Goal: Task Accomplishment & Management: Complete application form

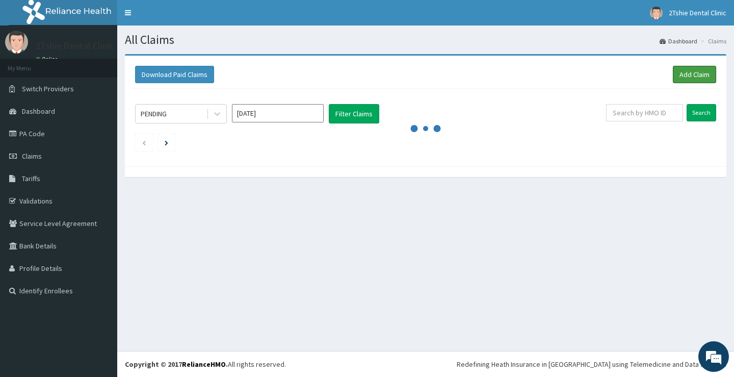
click at [691, 70] on link "Add Claim" at bounding box center [694, 74] width 43 height 17
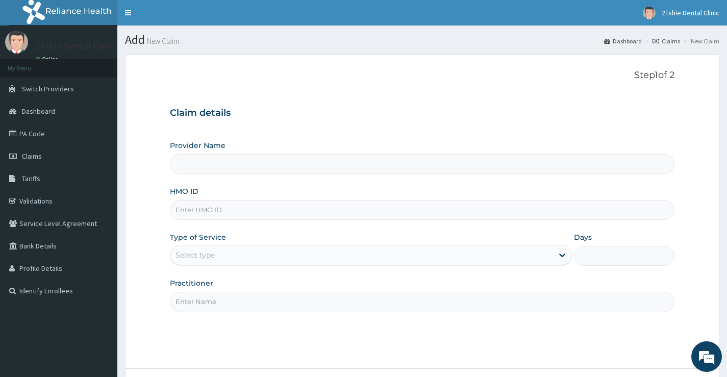
click at [180, 206] on input "HMO ID" at bounding box center [422, 210] width 504 height 20
type input "2Tshie dental Clinic"
type input "CPP/10061/A"
click at [259, 258] on div "Select type" at bounding box center [361, 255] width 382 height 16
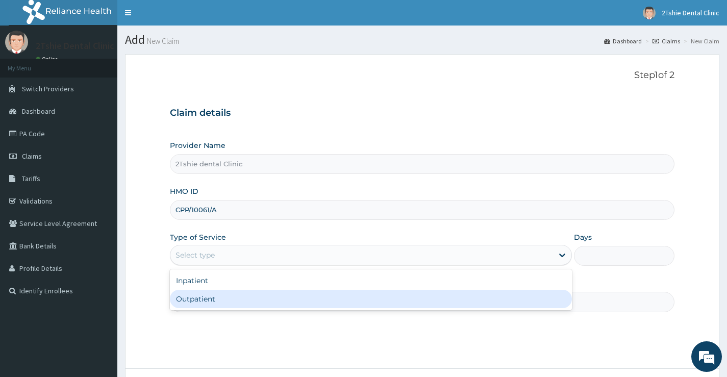
click at [249, 291] on div "Outpatient" at bounding box center [371, 299] width 402 height 18
type input "1"
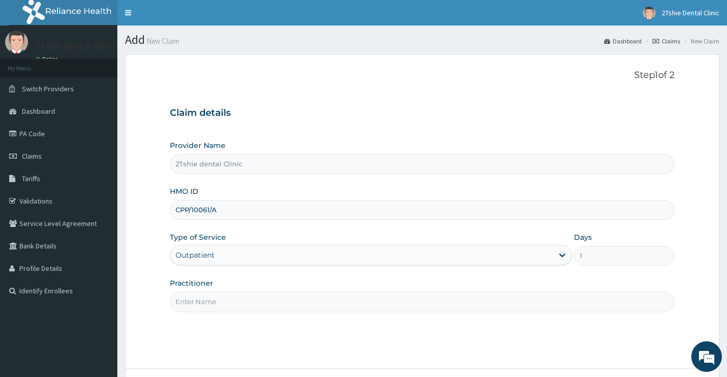
click at [251, 294] on input "Practitioner" at bounding box center [422, 302] width 504 height 20
type input "[PERSON_NAME]"
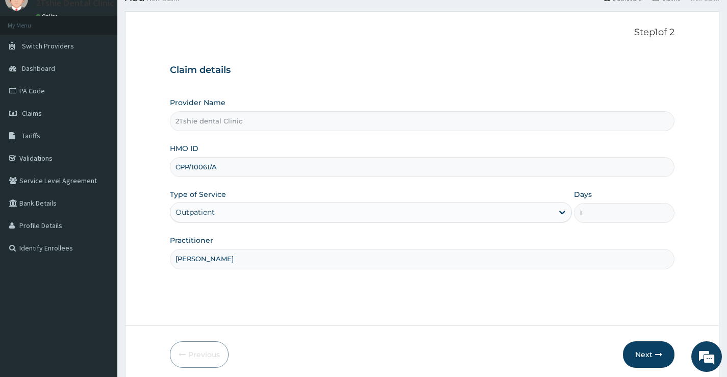
scroll to position [83, 0]
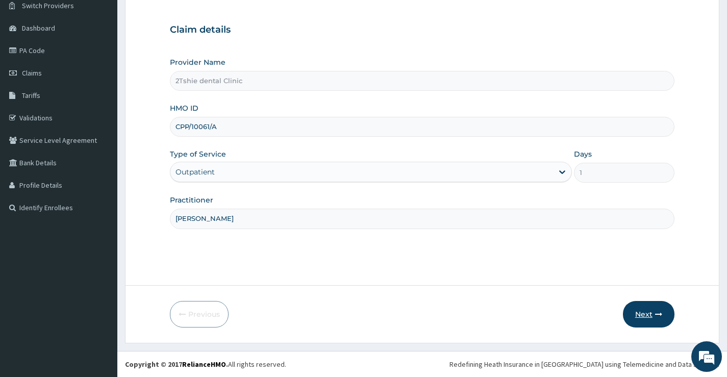
click at [645, 320] on button "Next" at bounding box center [648, 314] width 51 height 27
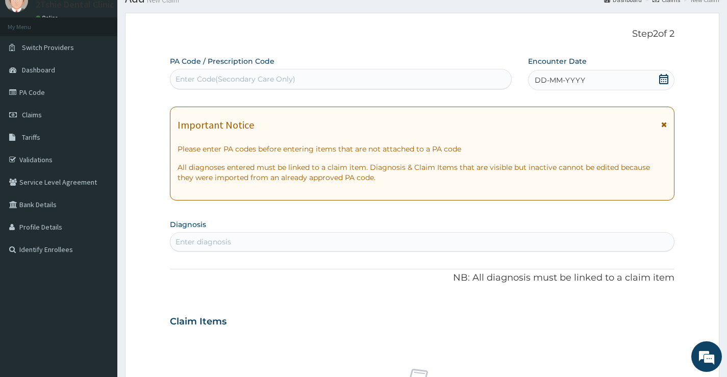
scroll to position [0, 0]
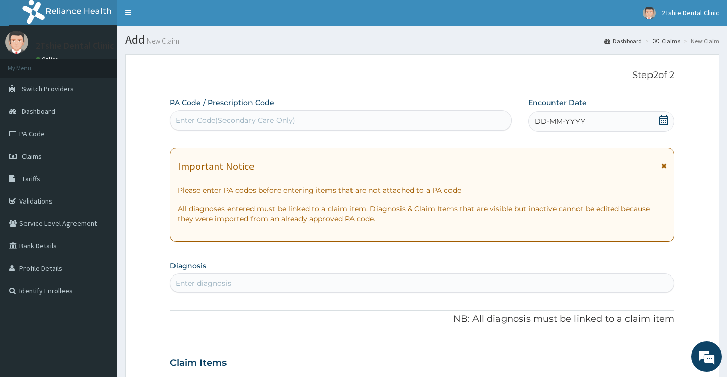
click at [335, 125] on div "Enter Code(Secondary Care Only)" at bounding box center [340, 120] width 341 height 16
paste input "PA/871ACF"
type input "PA/871ACF"
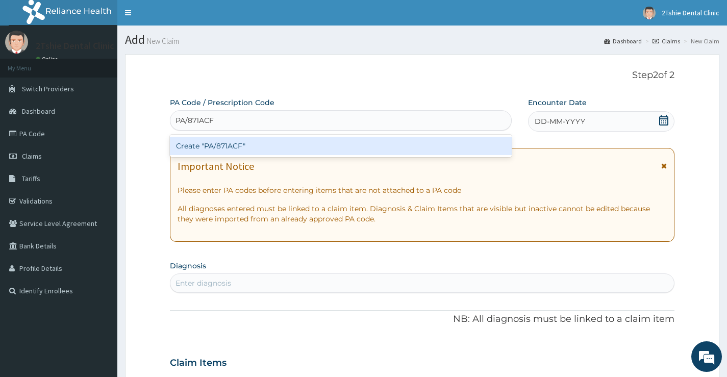
click at [284, 137] on div "Create "PA/871ACF"" at bounding box center [341, 146] width 342 height 22
click at [280, 146] on div "Create "PA/871ACF"" at bounding box center [341, 146] width 342 height 18
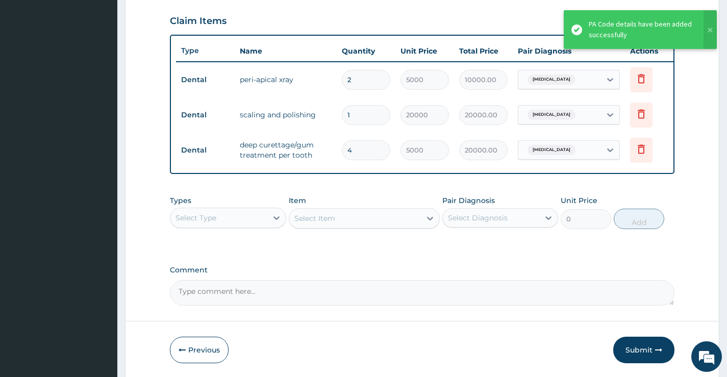
scroll to position [388, 0]
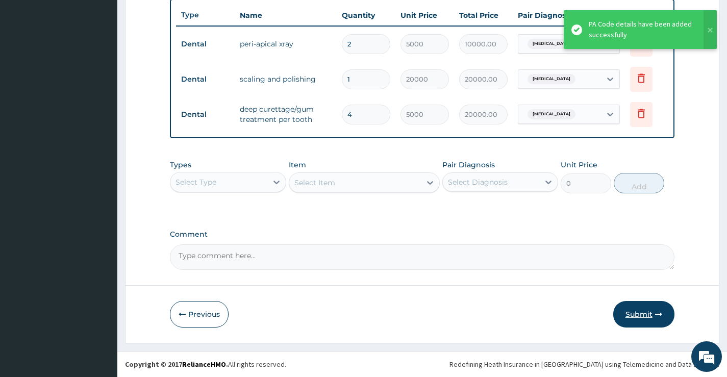
click at [632, 304] on button "Submit" at bounding box center [643, 314] width 61 height 27
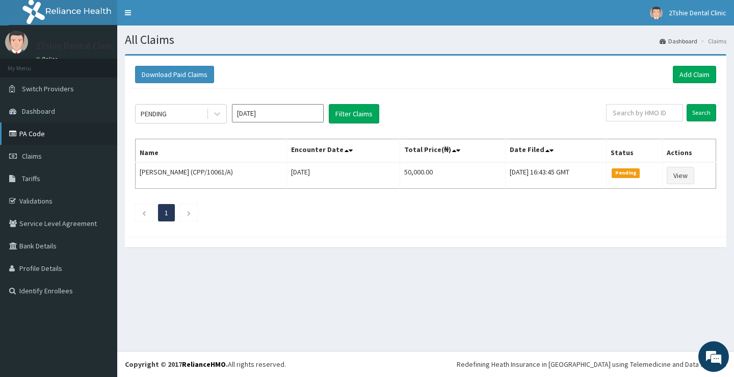
click at [36, 136] on link "PA Code" at bounding box center [58, 133] width 117 height 22
click at [684, 73] on link "Add Claim" at bounding box center [694, 74] width 43 height 17
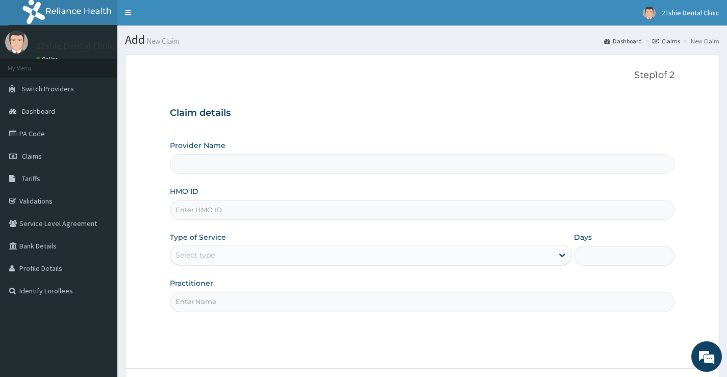
type input "2Tshie dental Clinic"
click at [222, 205] on input "HMO ID" at bounding box center [422, 210] width 504 height 20
type input "CPP/10061/C"
click at [241, 264] on div "Select type" at bounding box center [371, 255] width 402 height 20
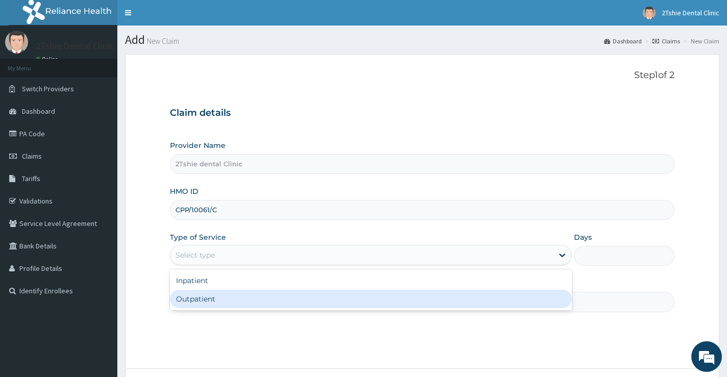
click at [238, 299] on div "Outpatient" at bounding box center [371, 299] width 402 height 18
type input "1"
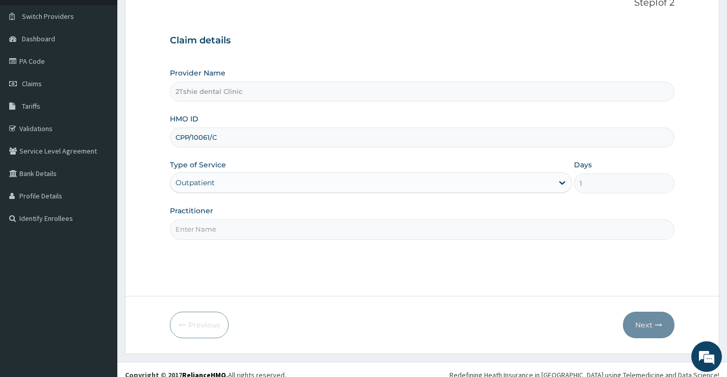
scroll to position [83, 0]
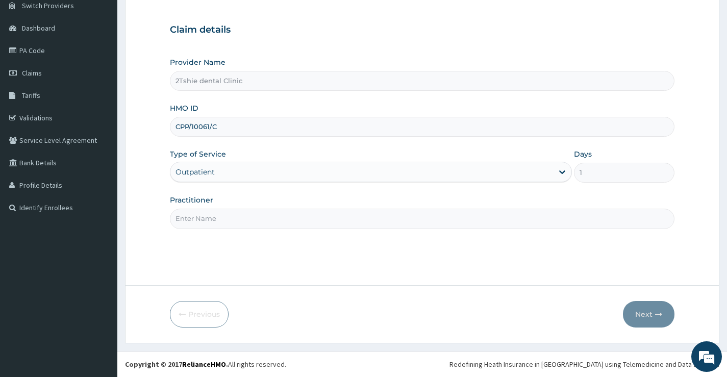
click at [314, 222] on input "Practitioner" at bounding box center [422, 219] width 504 height 20
type input "Dr. Ayuba"
click at [653, 312] on button "Next" at bounding box center [648, 314] width 51 height 27
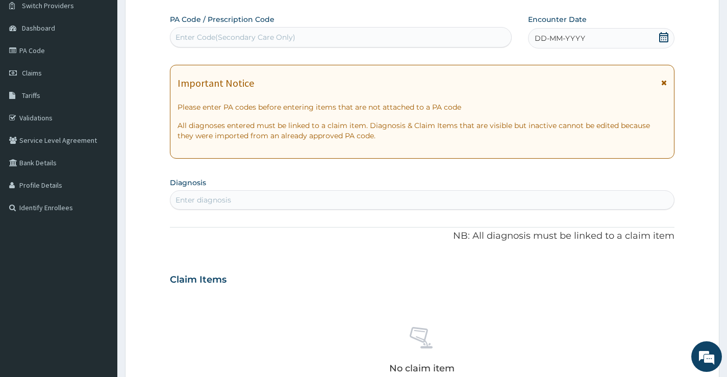
scroll to position [0, 0]
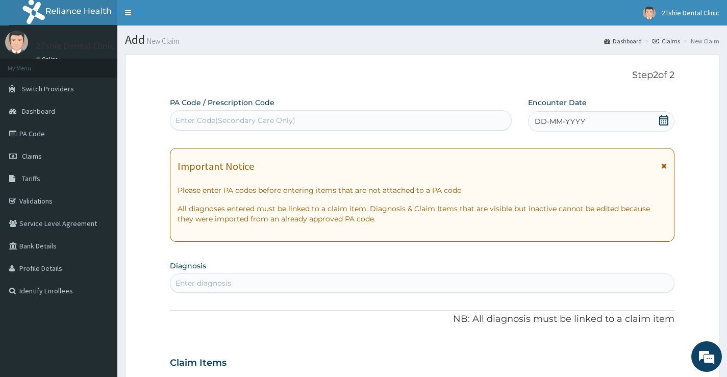
click at [397, 125] on div "Enter Code(Secondary Care Only)" at bounding box center [340, 120] width 341 height 16
paste input "PA/8C9E68"
type input "PA/8C9E68"
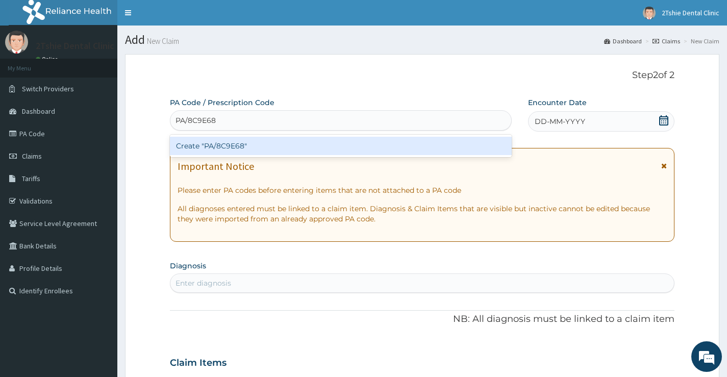
click at [201, 146] on div "Create "PA/8C9E68"" at bounding box center [341, 146] width 342 height 18
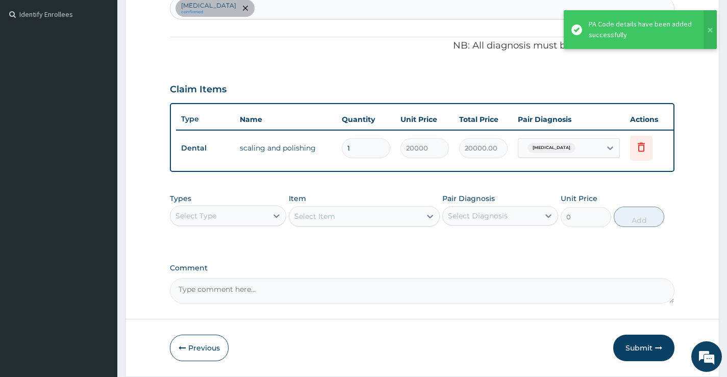
scroll to position [318, 0]
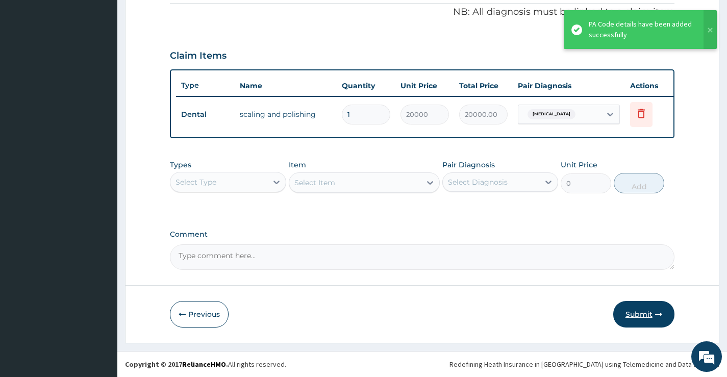
click at [629, 315] on button "Submit" at bounding box center [643, 314] width 61 height 27
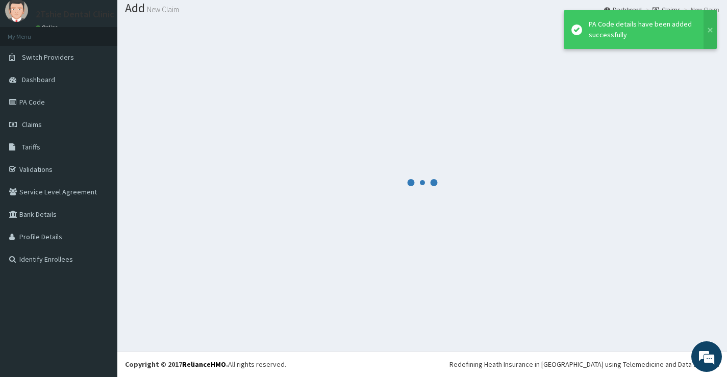
scroll to position [32, 0]
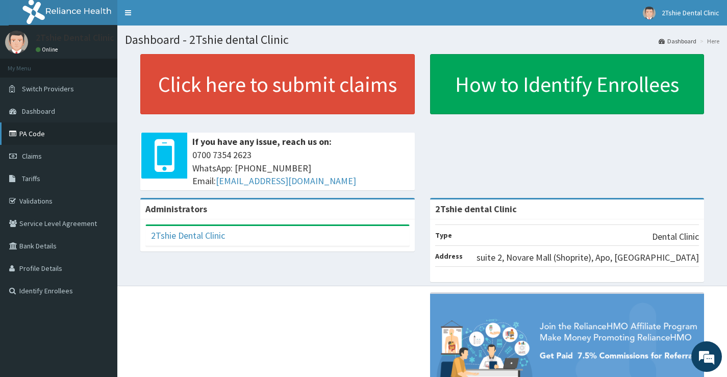
click at [17, 134] on icon at bounding box center [14, 133] width 10 height 7
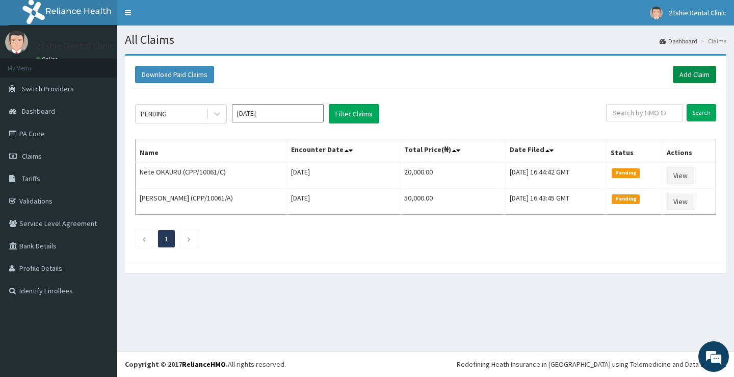
click at [691, 70] on link "Add Claim" at bounding box center [694, 74] width 43 height 17
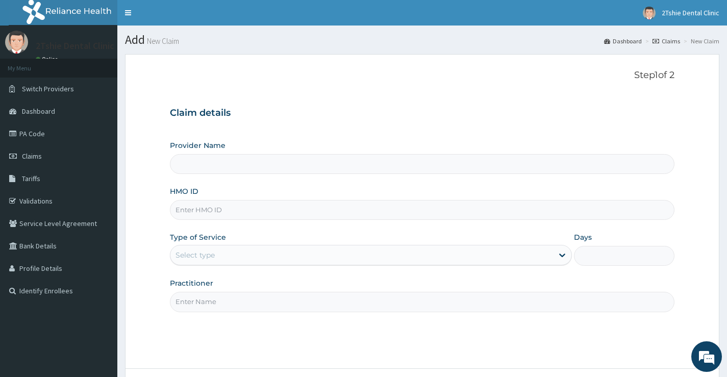
type input "2Tshie dental Clinic"
click at [250, 210] on input "HMO ID" at bounding box center [422, 210] width 504 height 20
type input "CPP/10061/D"
click at [248, 256] on div "Select type" at bounding box center [361, 255] width 382 height 16
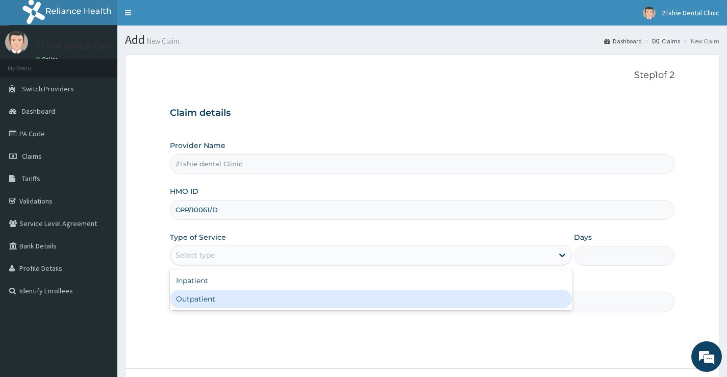
click at [235, 302] on div "Outpatient" at bounding box center [371, 299] width 402 height 18
type input "1"
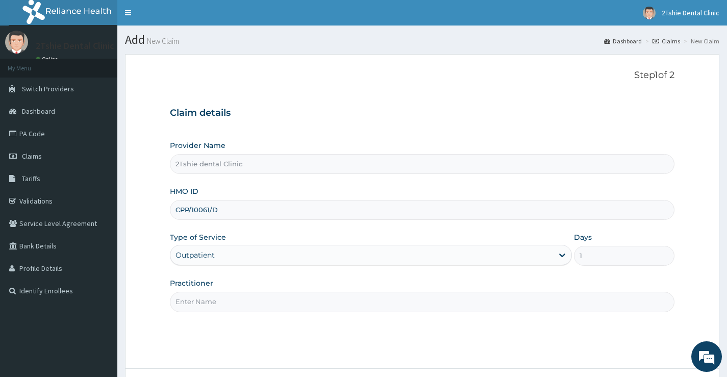
click at [240, 301] on input "Practitioner" at bounding box center [422, 302] width 504 height 20
type input "[PERSON_NAME]"
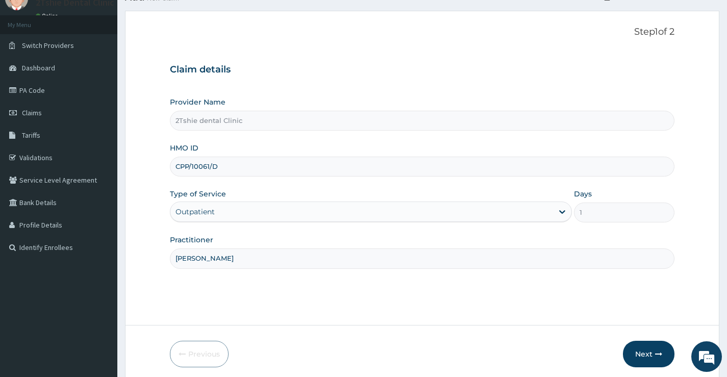
scroll to position [83, 0]
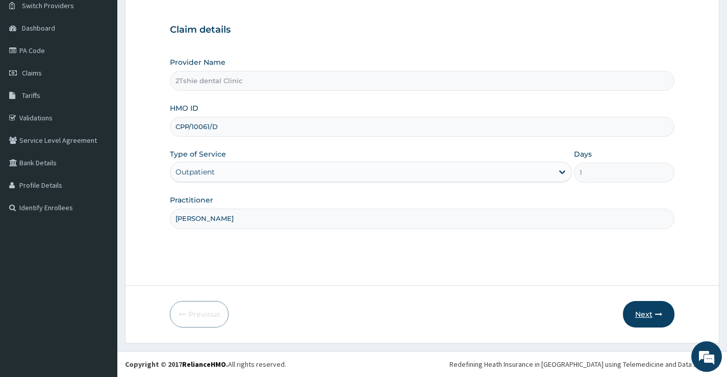
click at [663, 313] on button "Next" at bounding box center [648, 314] width 51 height 27
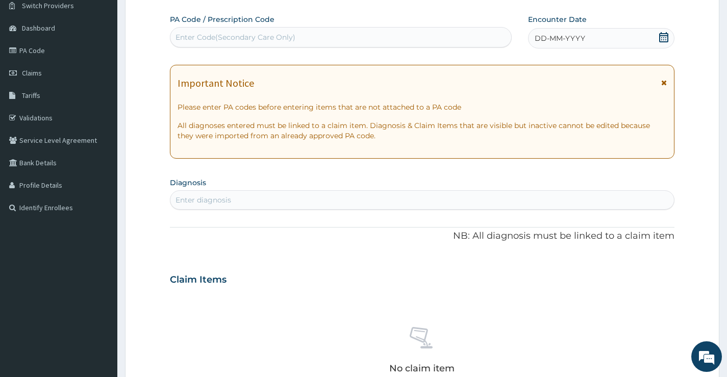
click at [251, 33] on div "Enter Code(Secondary Care Only)" at bounding box center [235, 37] width 120 height 10
paste input "PA/4CFD9B"
type input "PA/4CFD9B"
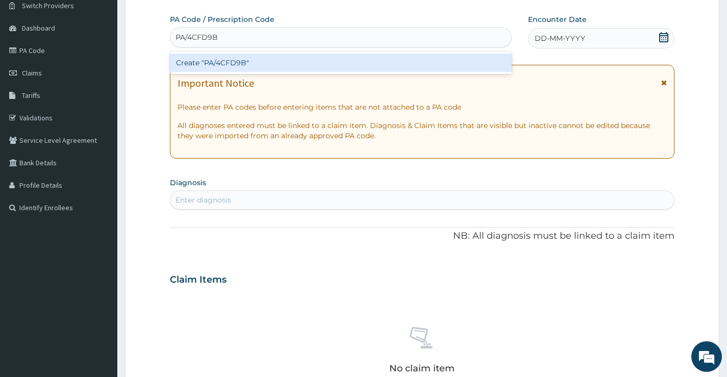
click at [226, 62] on div "Create "PA/4CFD9B"" at bounding box center [341, 63] width 342 height 18
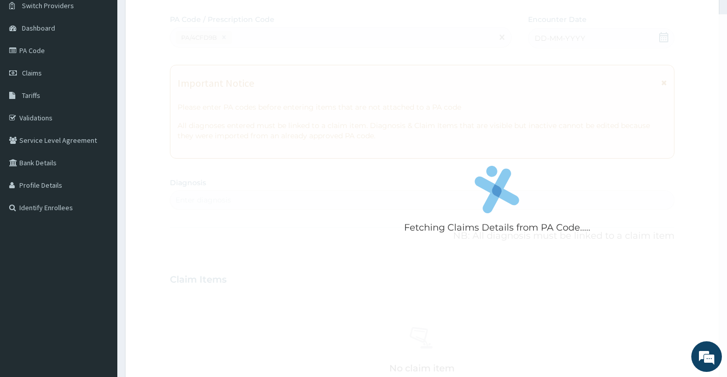
scroll to position [306, 0]
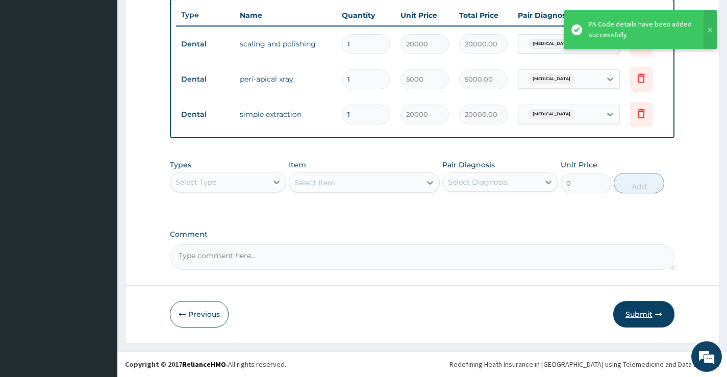
click at [625, 313] on button "Submit" at bounding box center [643, 314] width 61 height 27
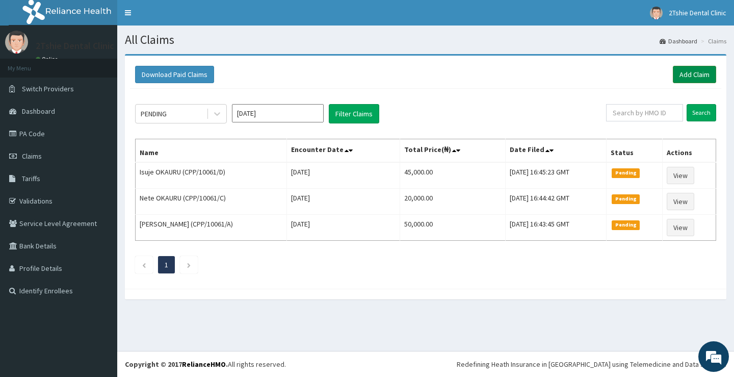
click at [705, 73] on link "Add Claim" at bounding box center [694, 74] width 43 height 17
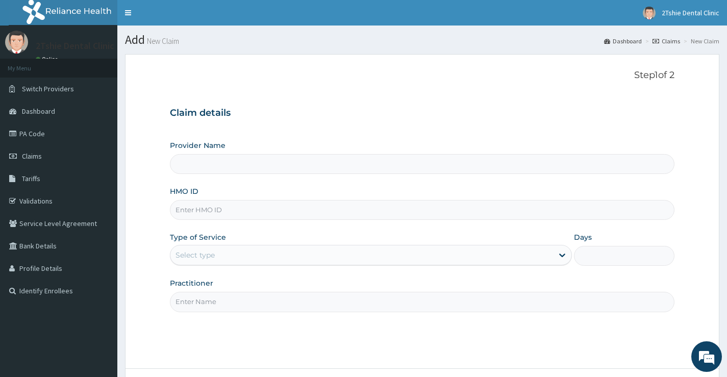
click at [240, 212] on input "HMO ID" at bounding box center [422, 210] width 504 height 20
type input "2Tshie dental Clinic"
type input "CPP/10061/E"
click at [255, 252] on div "Select type" at bounding box center [361, 255] width 382 height 16
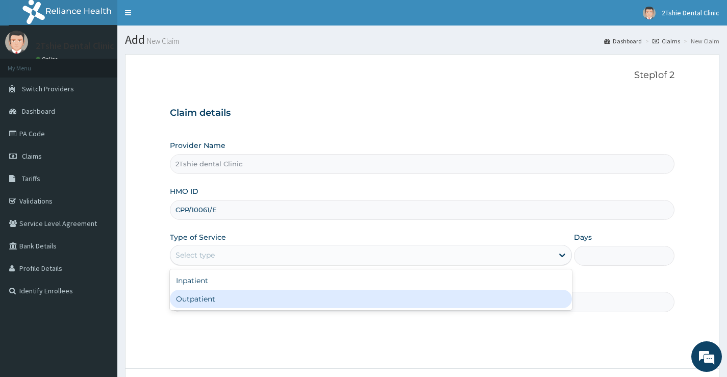
click at [242, 301] on div "Outpatient" at bounding box center [371, 299] width 402 height 18
type input "1"
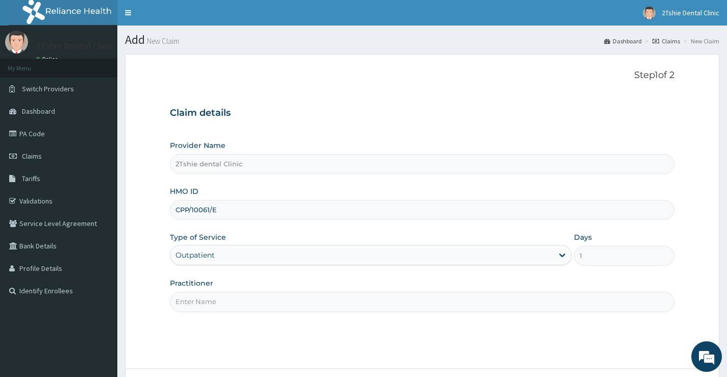
click at [249, 299] on input "Practitioner" at bounding box center [422, 302] width 504 height 20
type input "Dr. Ayuba"
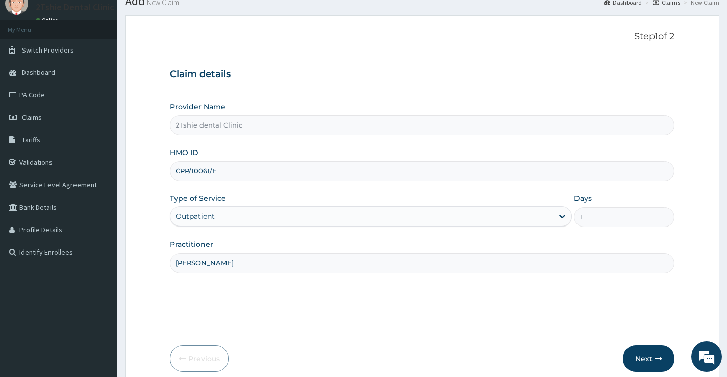
scroll to position [83, 0]
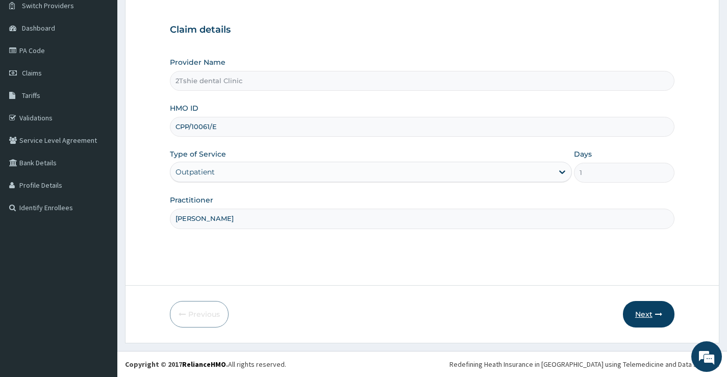
click at [642, 315] on button "Next" at bounding box center [648, 314] width 51 height 27
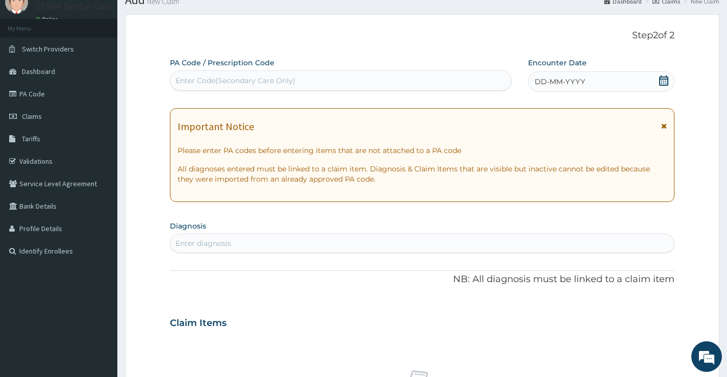
scroll to position [0, 0]
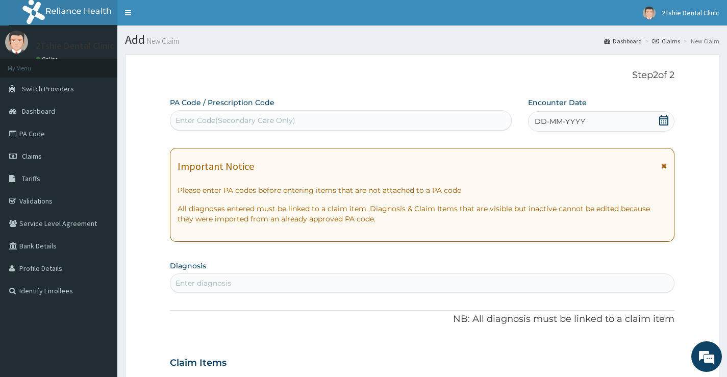
click at [298, 122] on div "Enter Code(Secondary Care Only)" at bounding box center [340, 120] width 341 height 16
paste input "PA/35C495"
type input "PA/35C495"
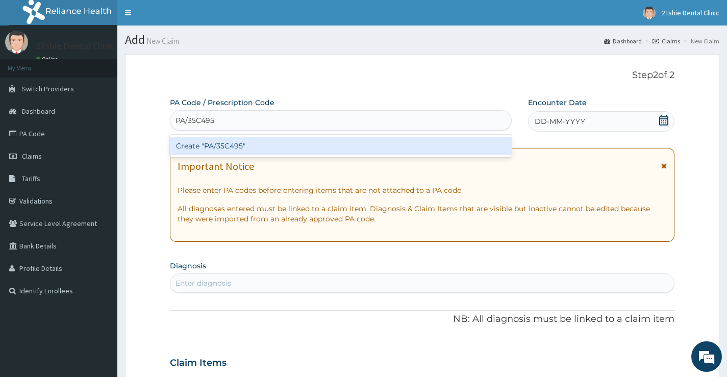
click at [275, 147] on div "Create "PA/35C495"" at bounding box center [341, 146] width 342 height 18
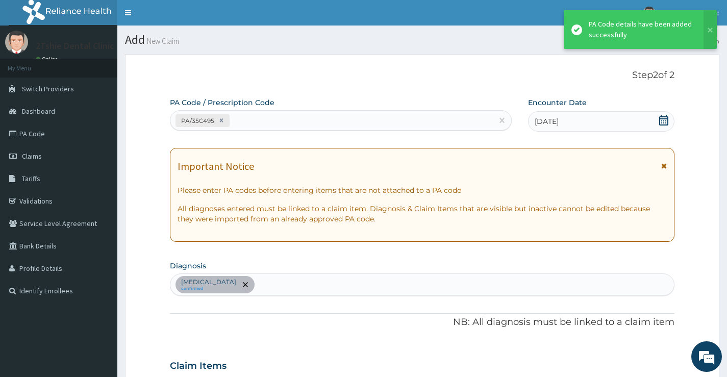
scroll to position [271, 0]
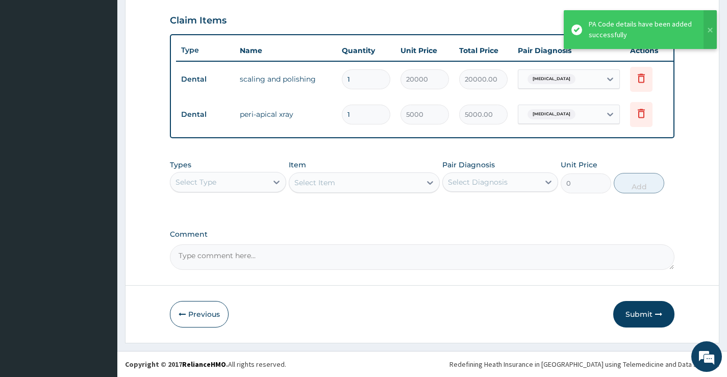
click at [649, 313] on button "Submit" at bounding box center [643, 314] width 61 height 27
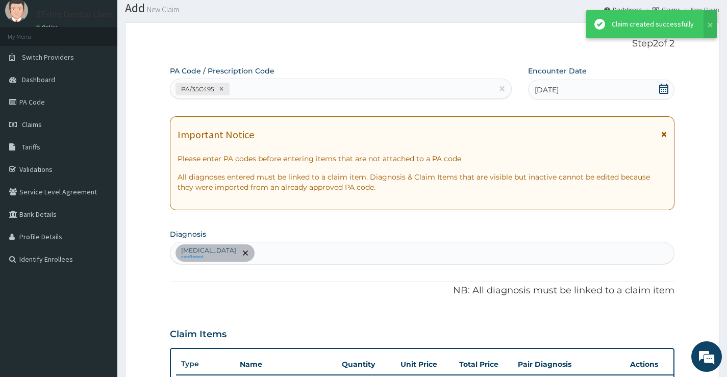
scroll to position [353, 0]
